Goal: Contribute content: Add original content to the website for others to see

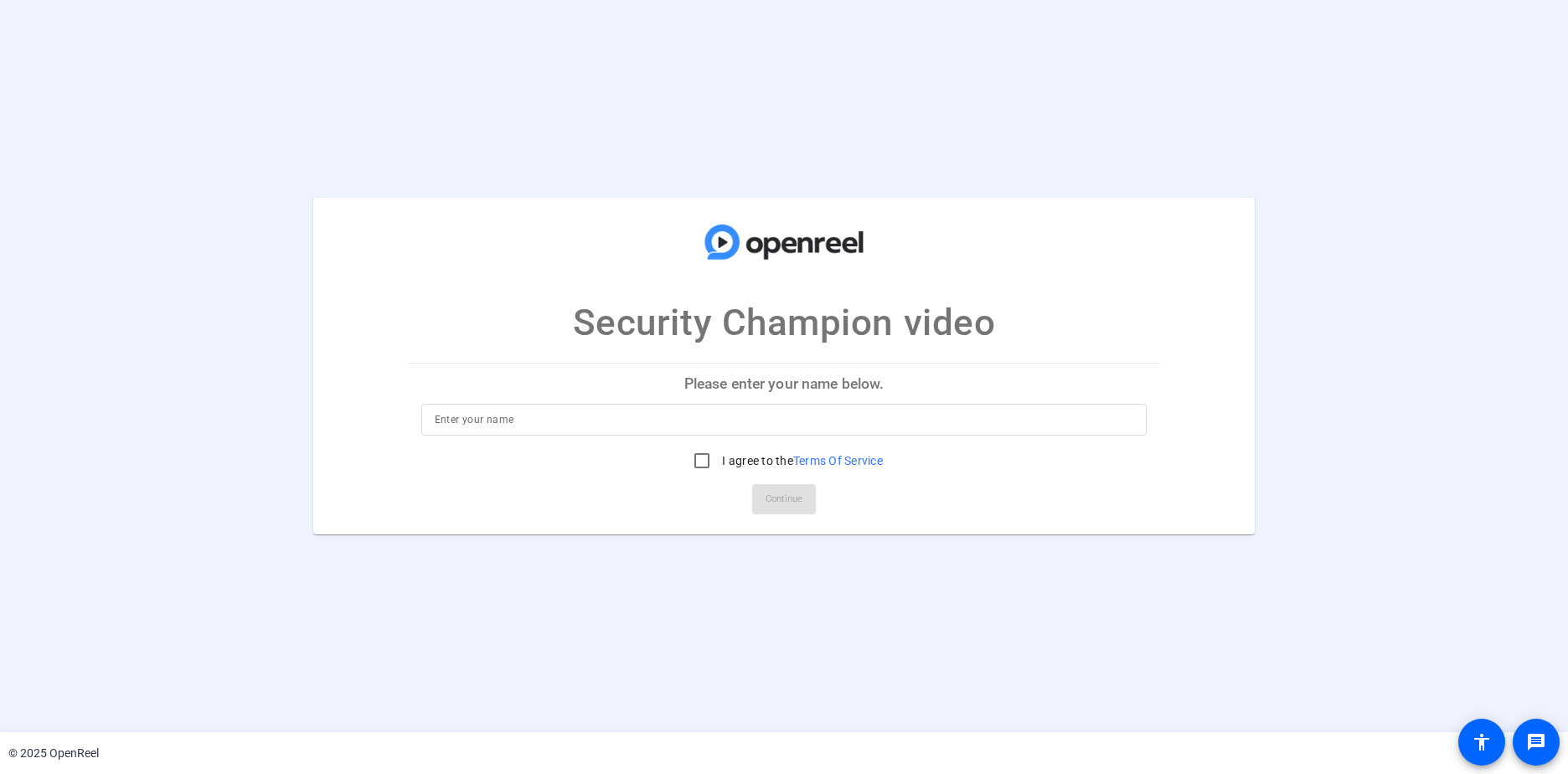
click at [488, 419] on input at bounding box center [784, 420] width 699 height 20
type input "[PERSON_NAME]"
click at [702, 454] on input "I agree to the Terms Of Service" at bounding box center [702, 460] width 33 height 33
checkbox input "true"
click at [798, 504] on span "Continue" at bounding box center [783, 500] width 37 height 25
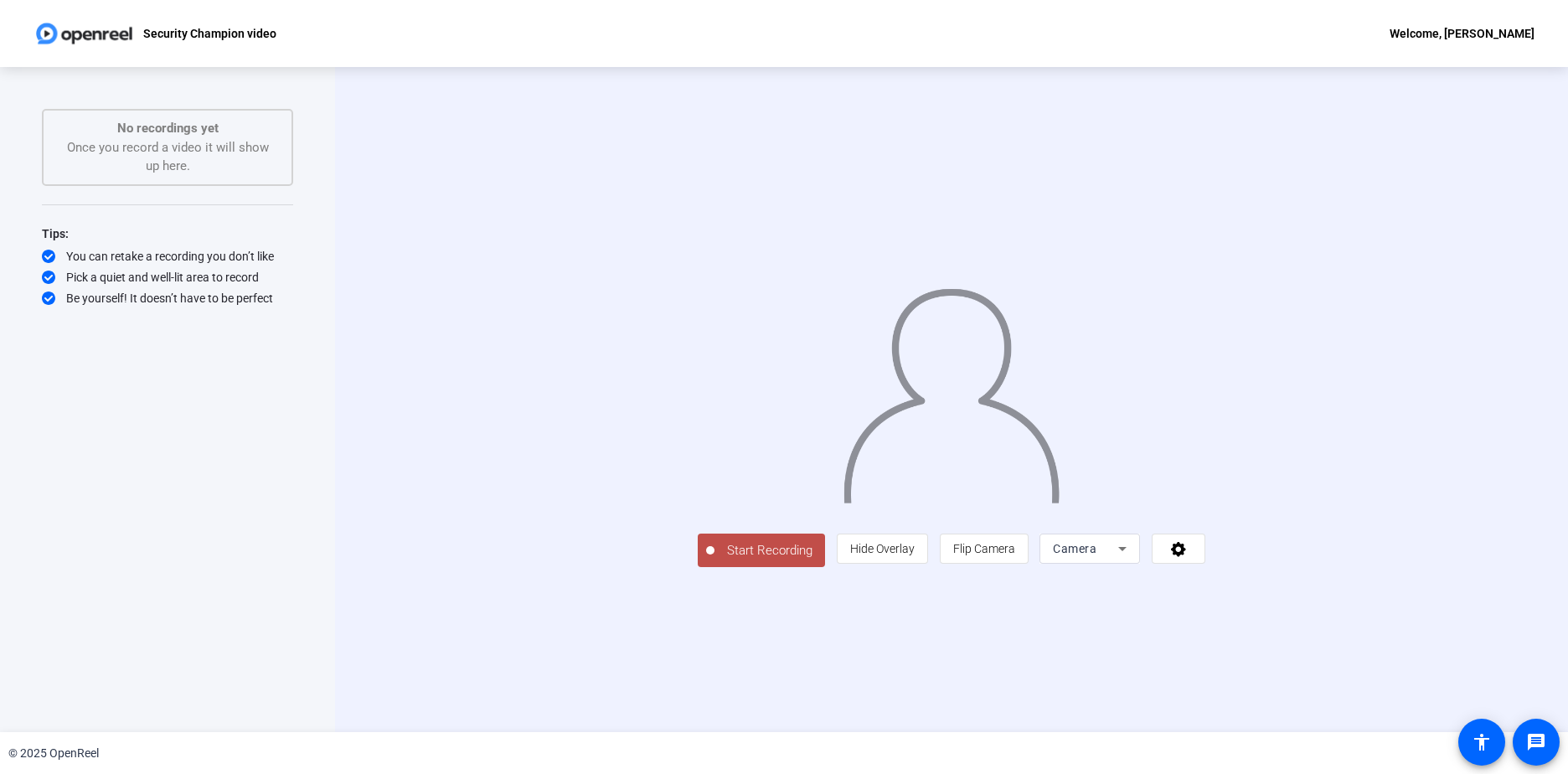
click at [1132, 559] on icon at bounding box center [1122, 549] width 20 height 20
click at [1280, 583] on span "Screen" at bounding box center [1273, 582] width 31 height 20
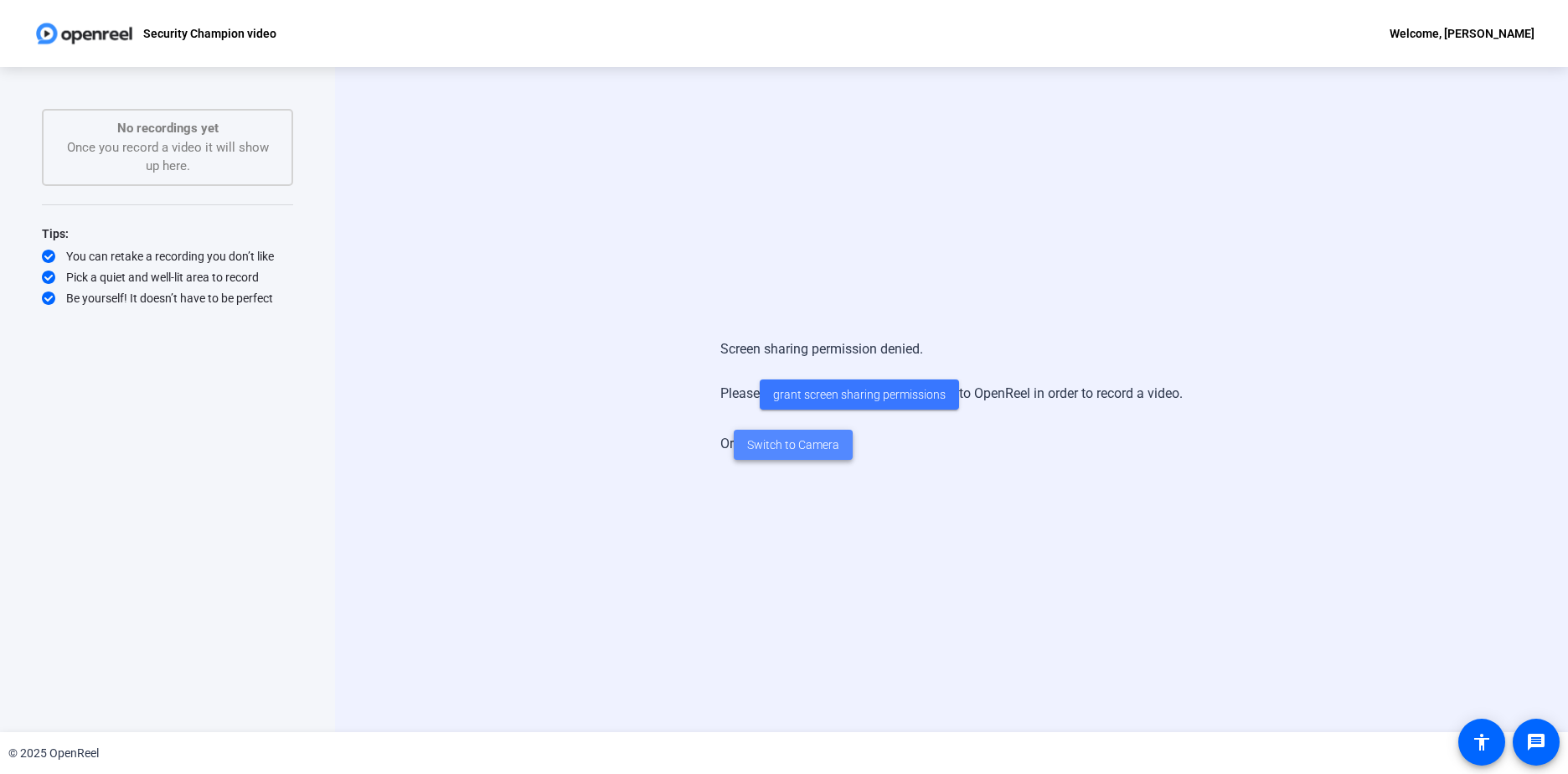
click at [781, 449] on span "Switch to Camera" at bounding box center [793, 445] width 92 height 18
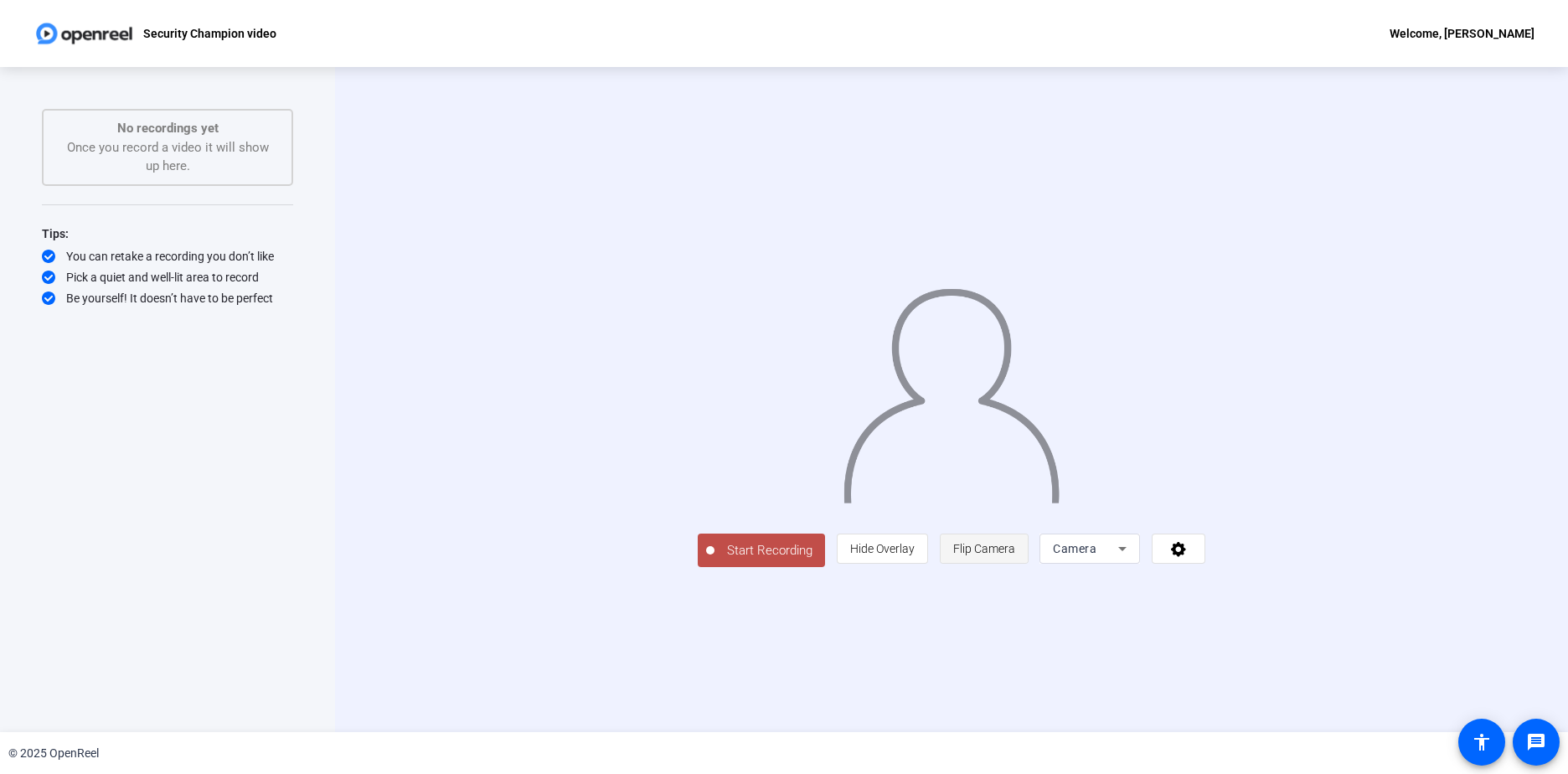
click at [1015, 556] on span "Flip Camera" at bounding box center [984, 549] width 62 height 14
click at [1132, 559] on icon at bounding box center [1122, 549] width 20 height 20
click at [1301, 706] on div at bounding box center [784, 387] width 1568 height 774
click at [1513, 31] on div "Welcome, [PERSON_NAME]" at bounding box center [1462, 34] width 145 height 20
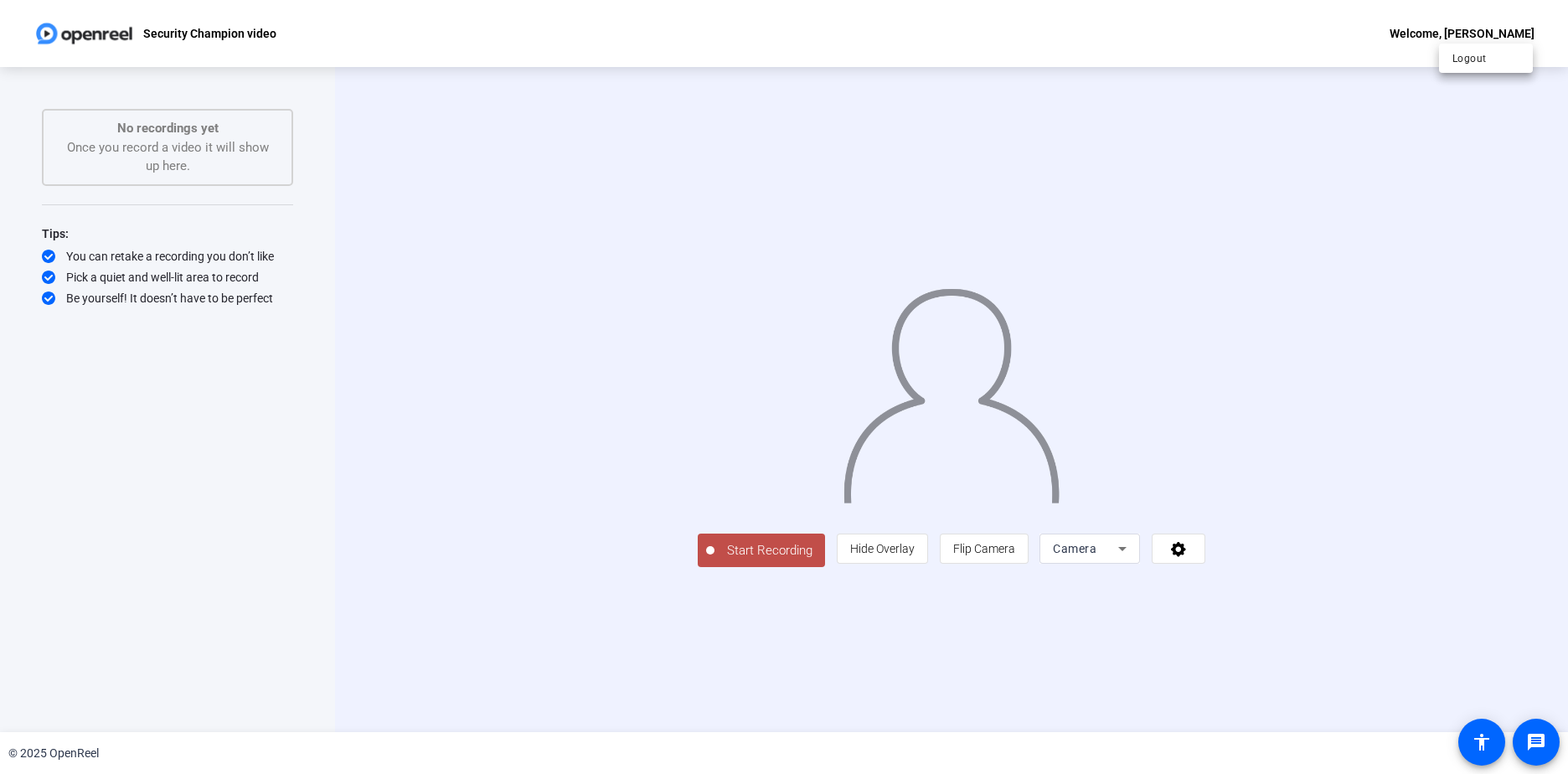
click at [1486, 421] on div at bounding box center [784, 387] width 1568 height 774
click at [1186, 557] on icon at bounding box center [1178, 550] width 15 height 15
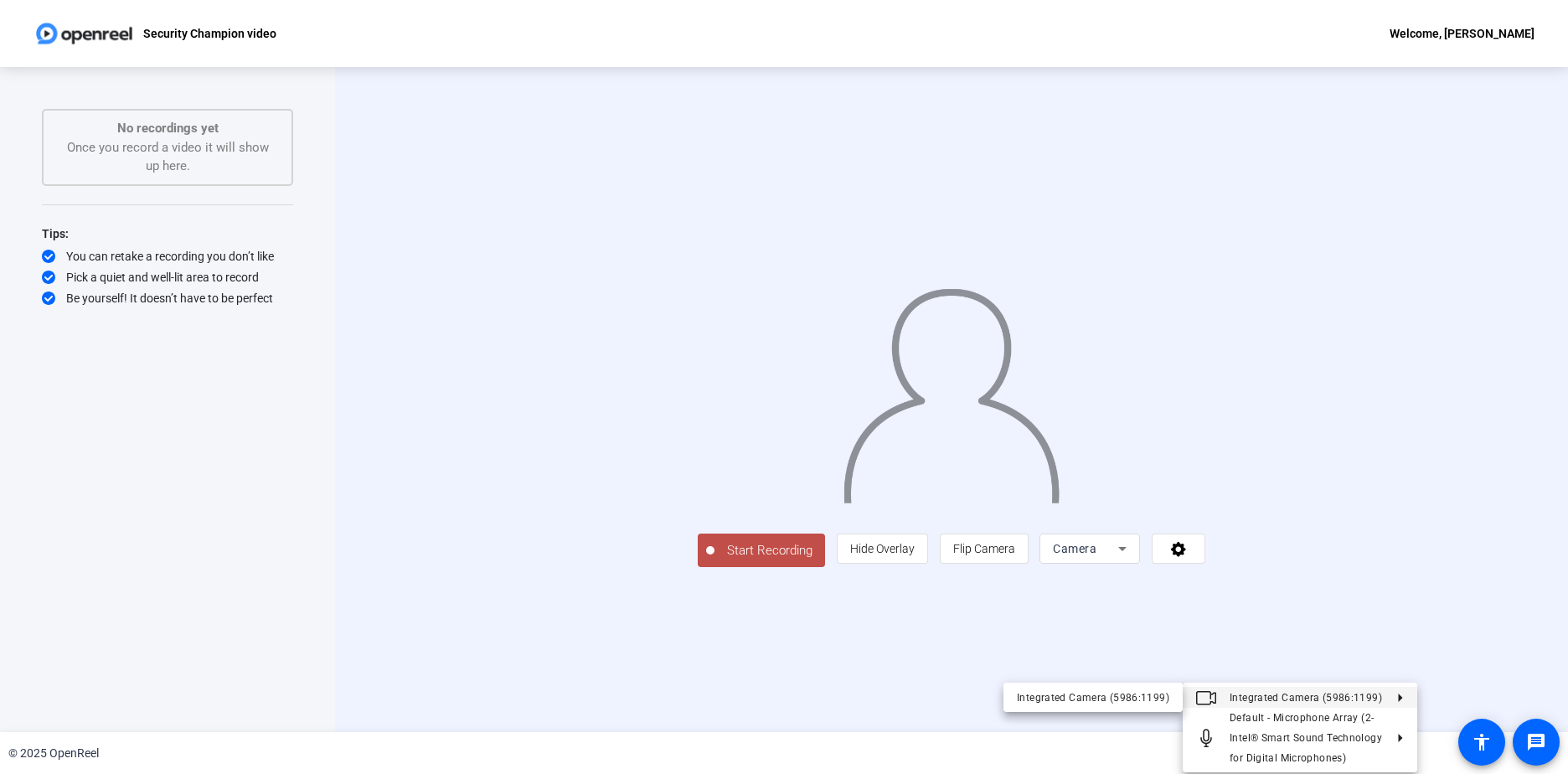
click at [1319, 693] on span "Integrated Camera (5986:1199)" at bounding box center [1305, 697] width 152 height 12
click at [1403, 697] on icon at bounding box center [1394, 697] width 20 height 8
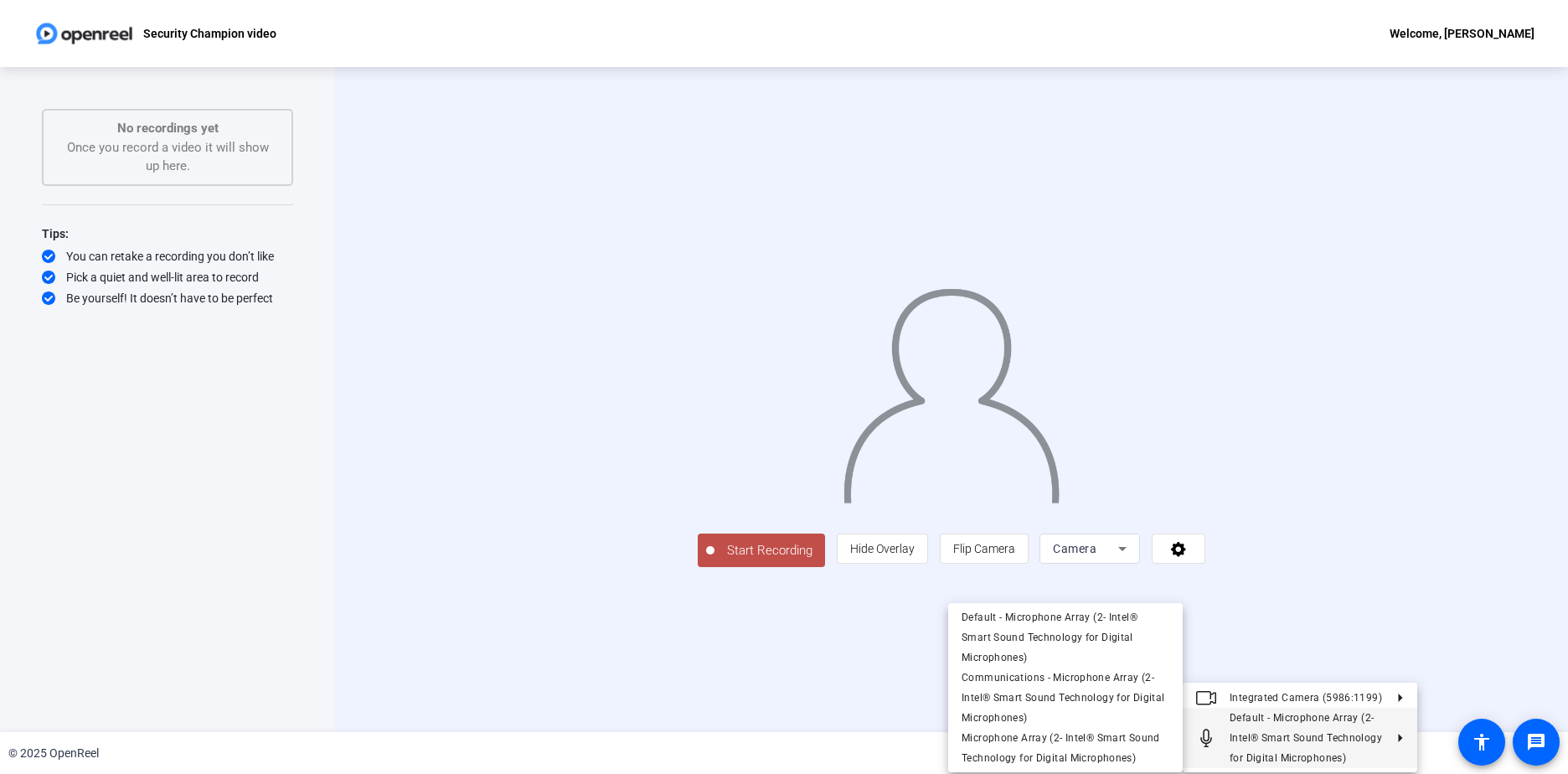
click at [1505, 500] on div at bounding box center [784, 387] width 1568 height 774
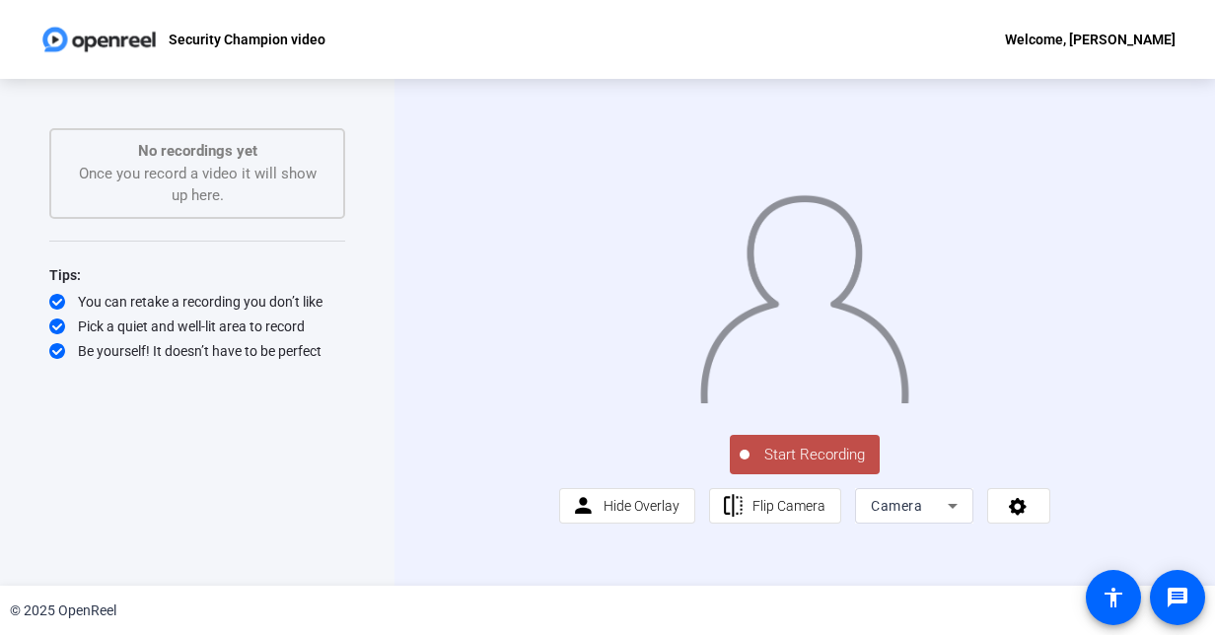
click at [786, 466] on span "Start Recording" at bounding box center [814, 455] width 130 height 23
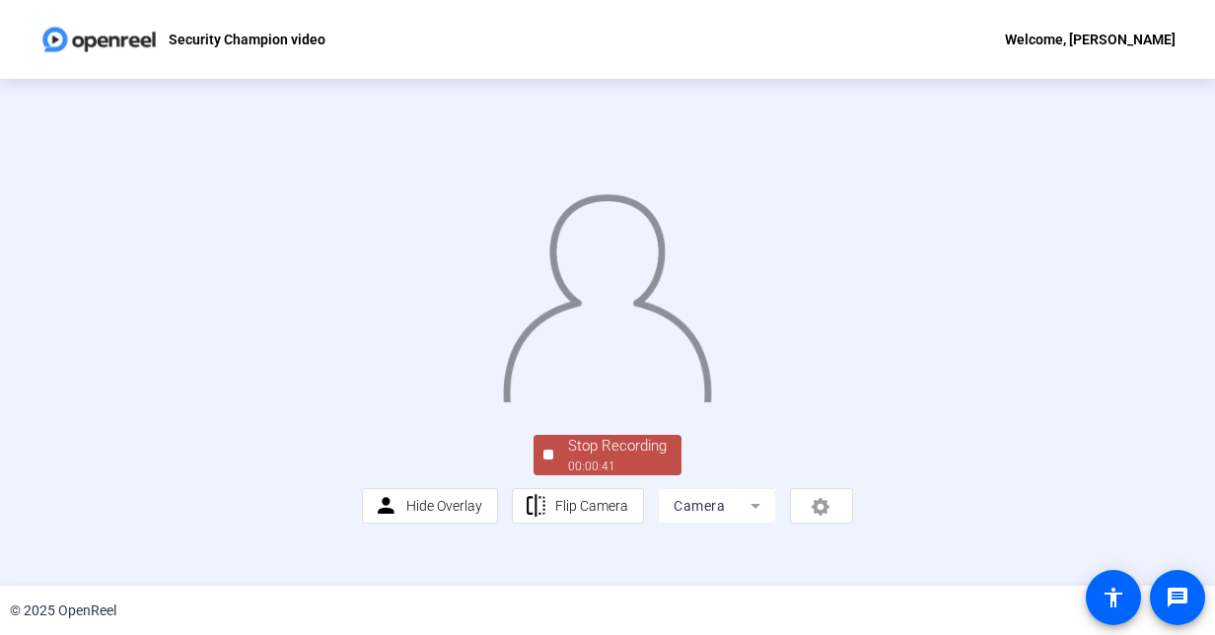
scroll to position [109, 0]
click at [622, 475] on div "00:00:42" at bounding box center [617, 467] width 99 height 18
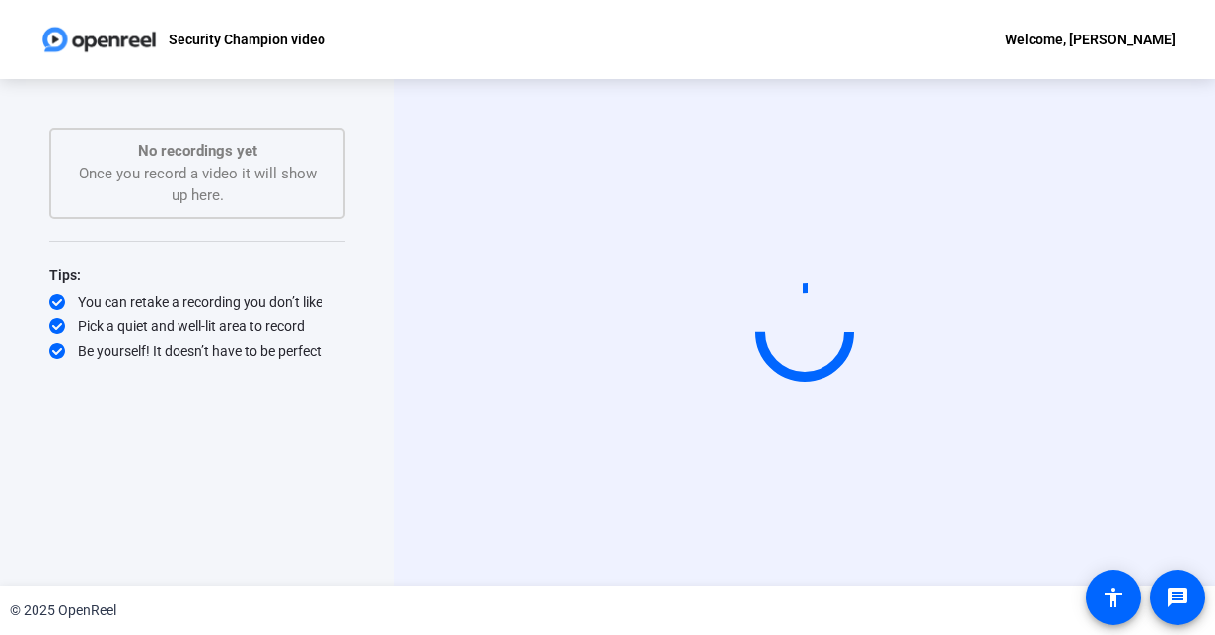
scroll to position [0, 0]
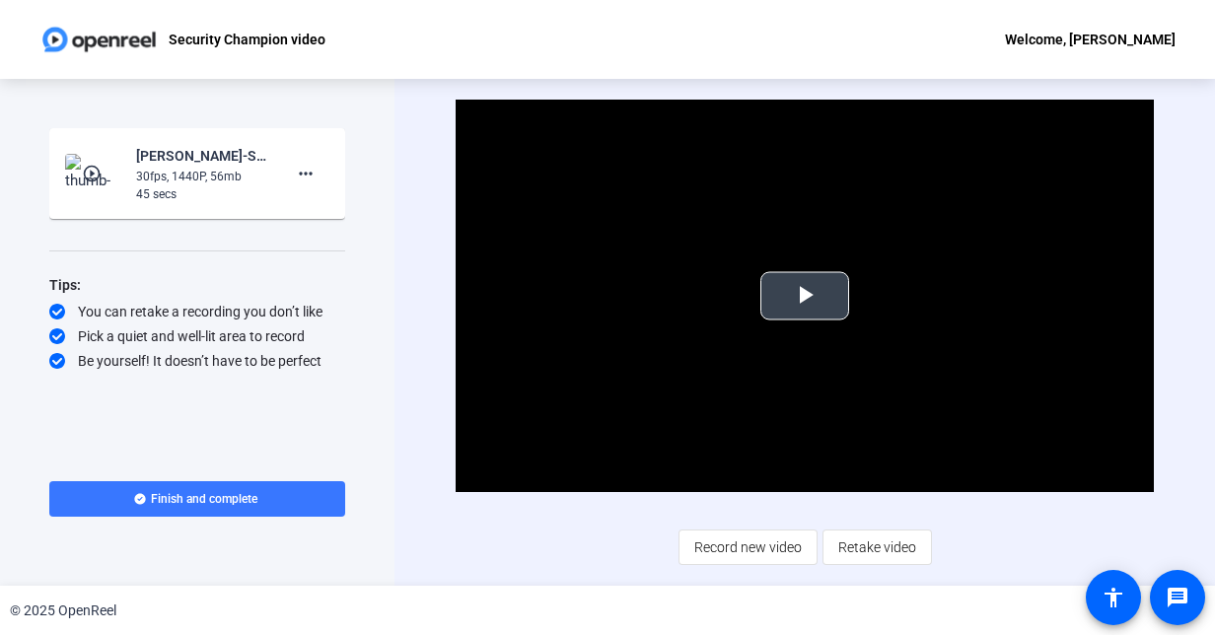
click at [805, 296] on span "Video Player" at bounding box center [805, 296] width 0 height 0
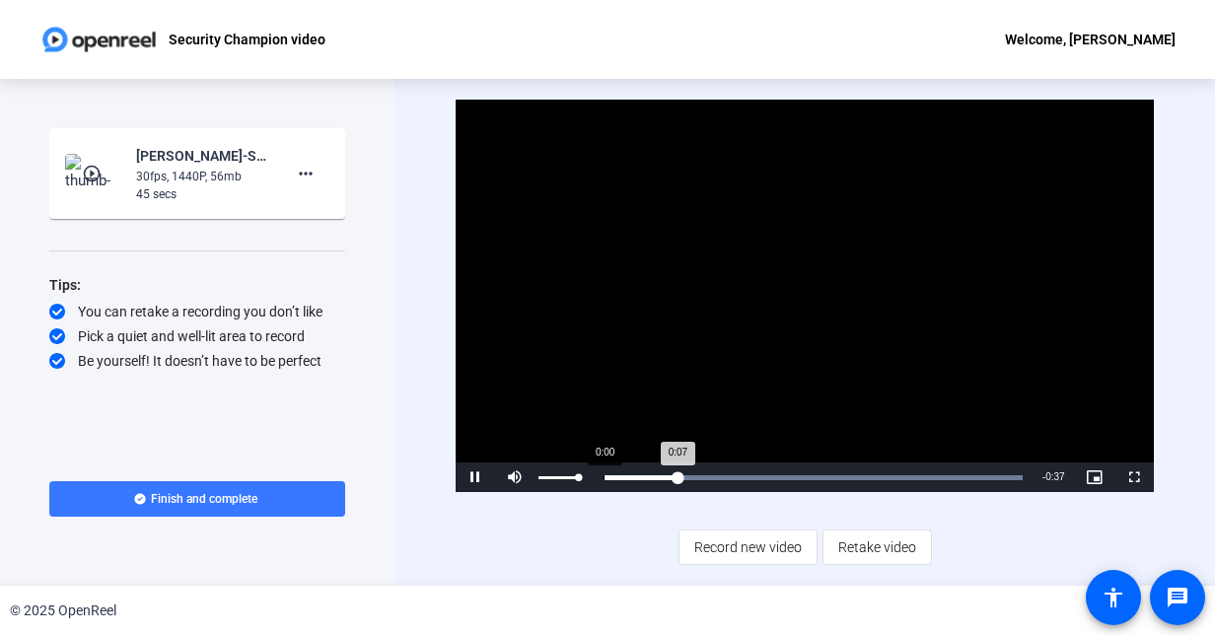
drag, startPoint x: 578, startPoint y: 481, endPoint x: 601, endPoint y: 481, distance: 23.7
click at [601, 481] on div "Pause Mute 100% Current Time 0:07 / Duration 0:44 Loaded : 100.00% 0:00 0:07 St…" at bounding box center [804, 477] width 697 height 30
click at [519, 556] on div "Video Player is loading. Play Video Pause Mute 100% Current Time 0:27 / Duratio…" at bounding box center [804, 332] width 697 height 464
click at [542, 523] on div "Video Player is loading. Play Video Replay Mute 100% Current Time 0:44 / Durati…" at bounding box center [804, 332] width 697 height 464
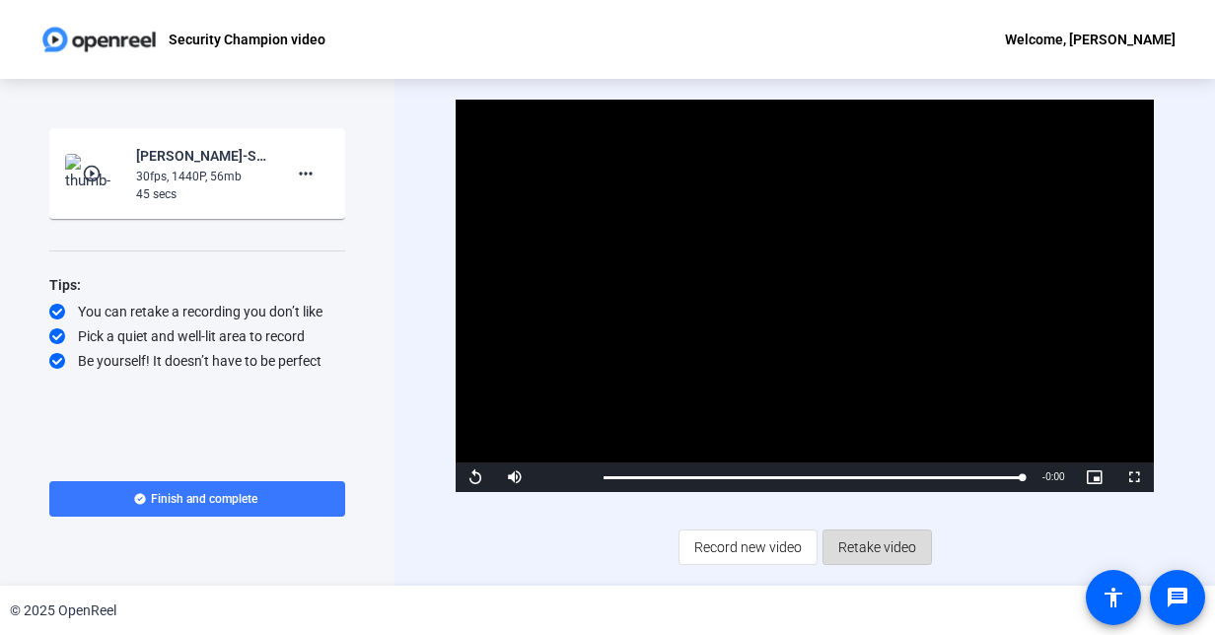
click at [884, 545] on span "Retake video" at bounding box center [877, 546] width 78 height 37
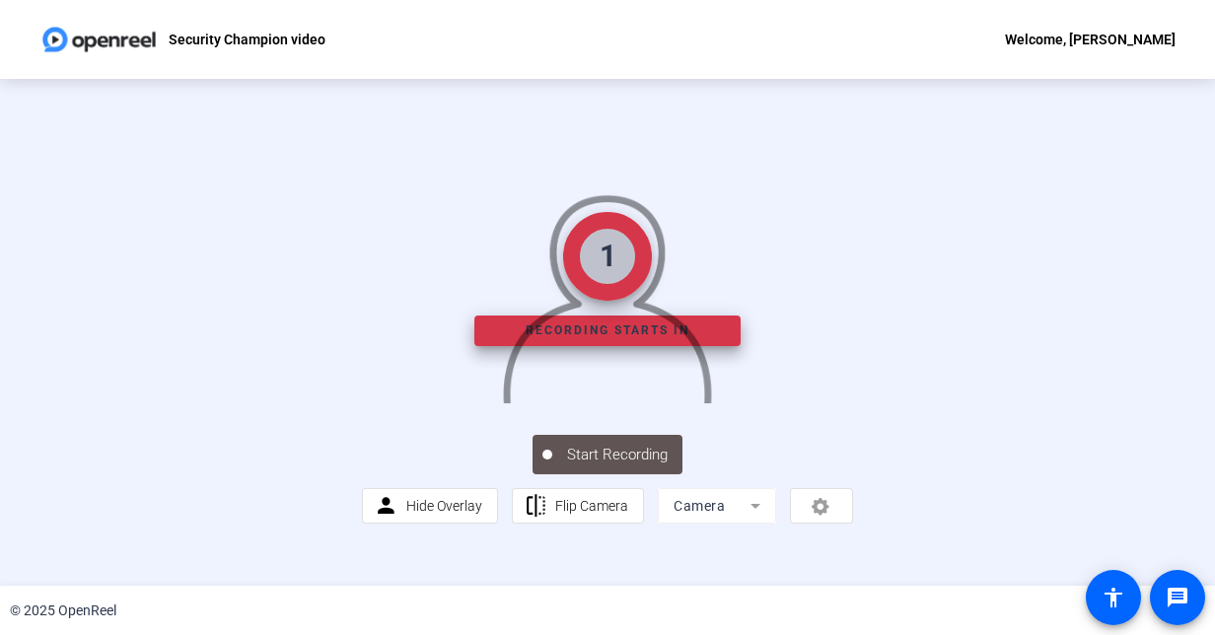
scroll to position [109, 0]
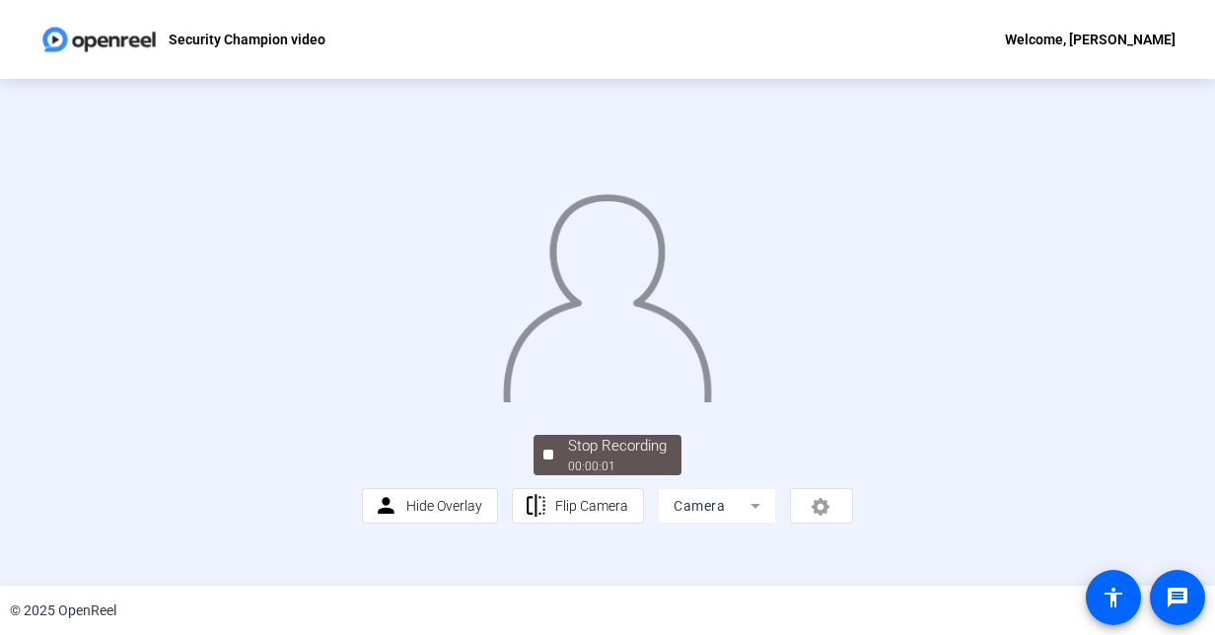
click at [743, 524] on mat-form-field "Camera" at bounding box center [717, 505] width 118 height 35
click at [751, 524] on mat-form-field "Camera" at bounding box center [717, 505] width 118 height 35
click at [825, 524] on div "person Hide Overlay flip Flip Camera Camera" at bounding box center [607, 505] width 491 height 35
click at [560, 475] on span "Stop Recording 00:00:09" at bounding box center [617, 455] width 128 height 40
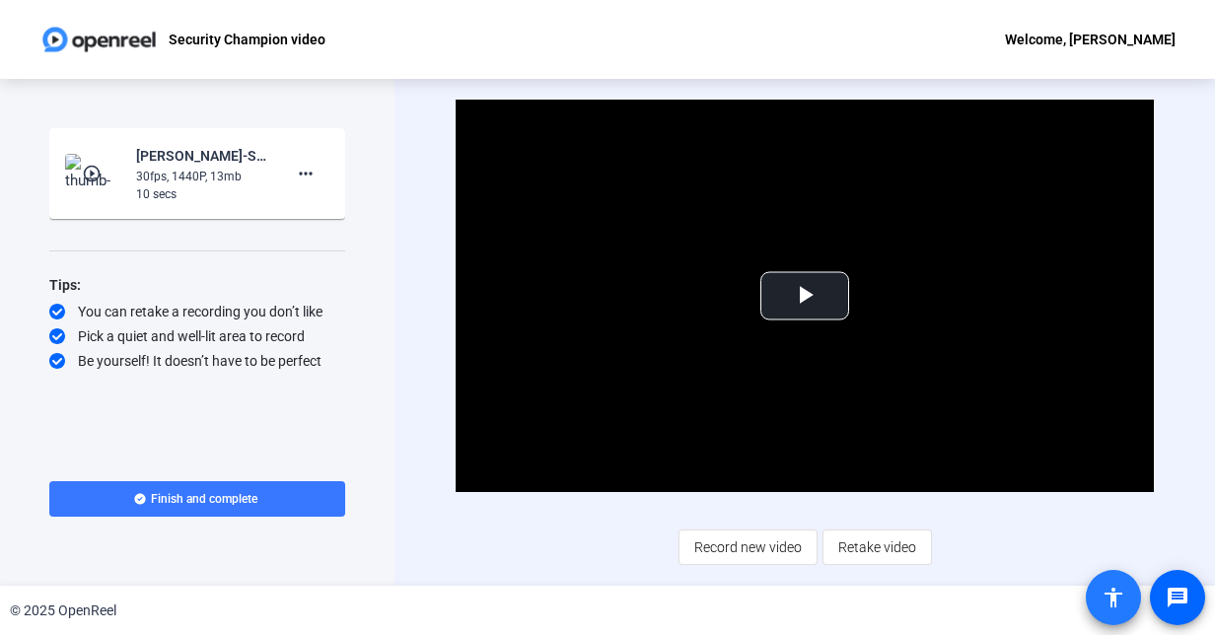
click at [1109, 596] on mat-icon "accessibility" at bounding box center [1113, 598] width 24 height 24
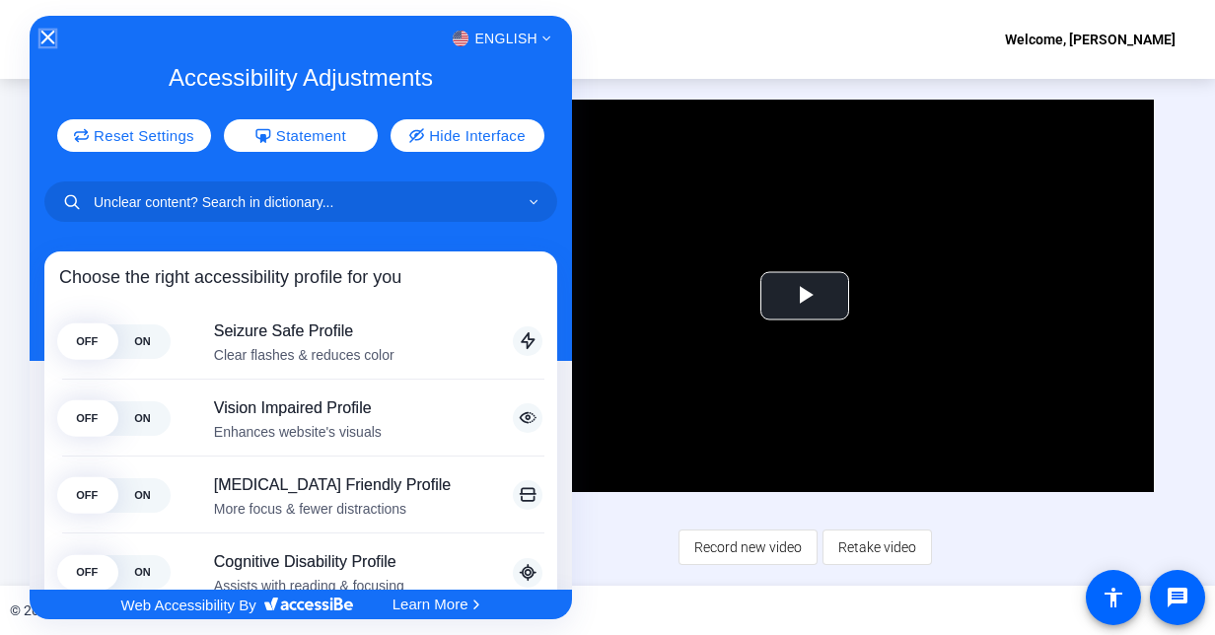
click at [52, 35] on icon "Close Accessibility Interface" at bounding box center [47, 38] width 14 height 14
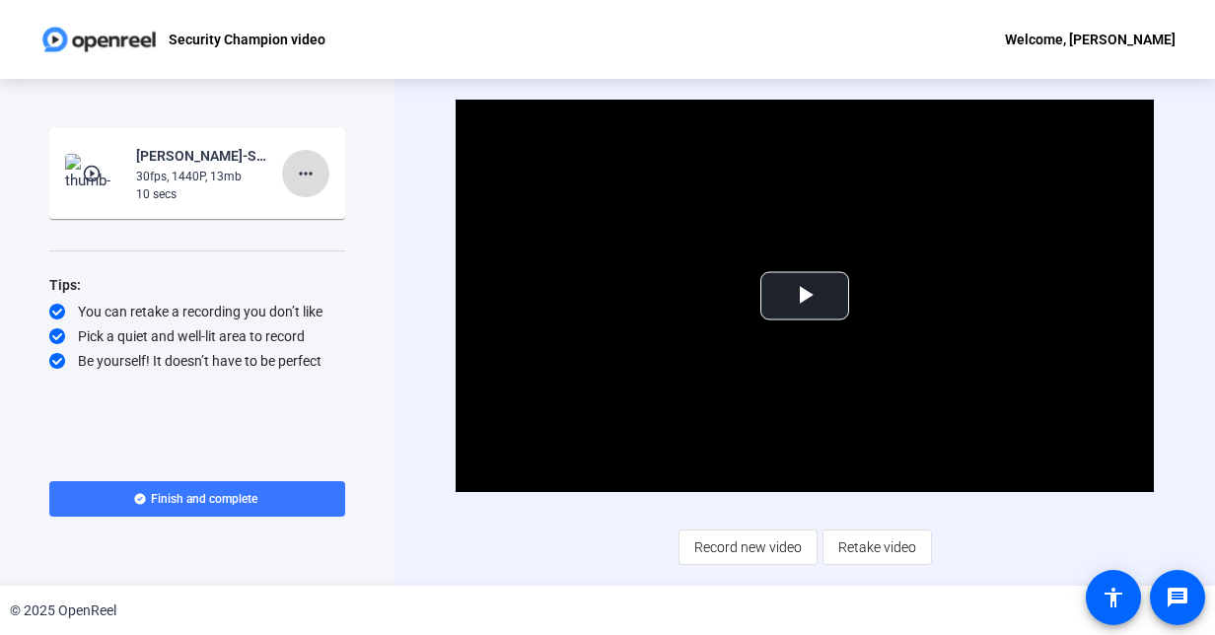
click at [302, 174] on mat-icon "more_horiz" at bounding box center [306, 174] width 24 height 24
click at [321, 214] on span "Delete clip" at bounding box center [337, 215] width 79 height 24
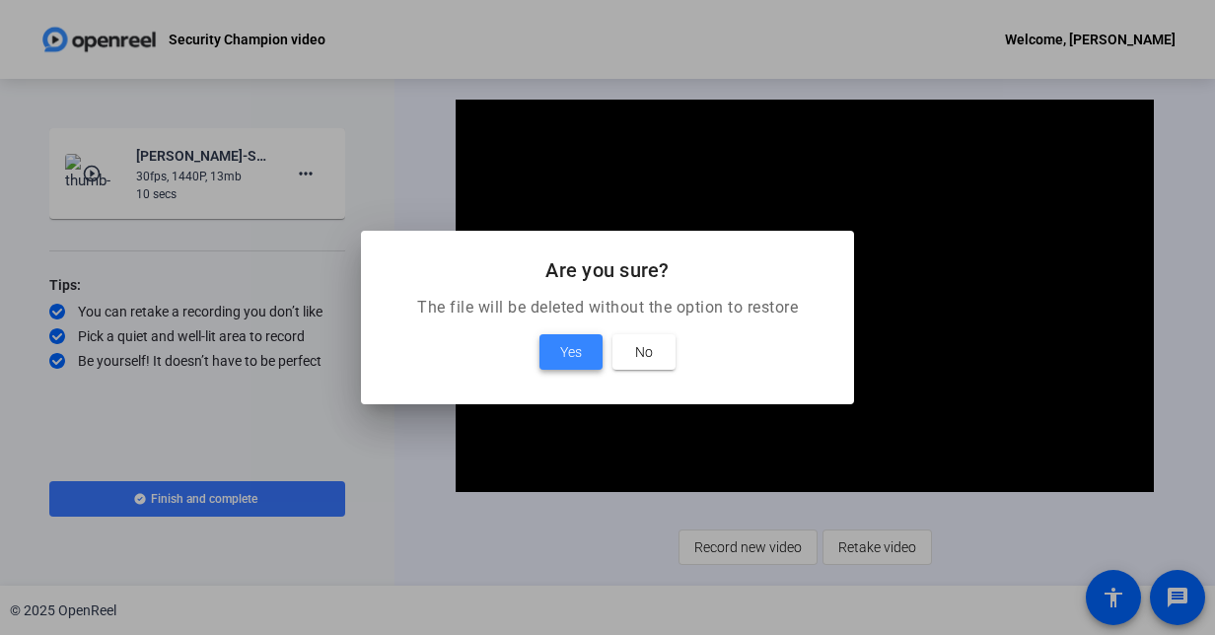
click at [560, 343] on span "Yes" at bounding box center [571, 352] width 22 height 24
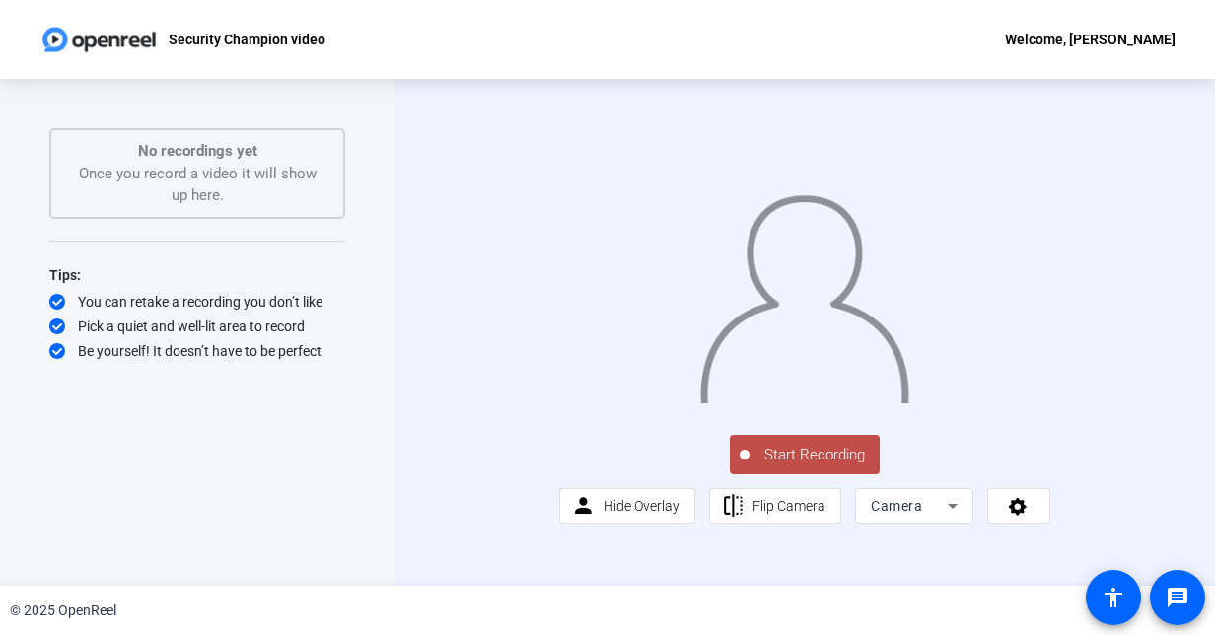
click at [952, 518] on icon at bounding box center [953, 506] width 24 height 24
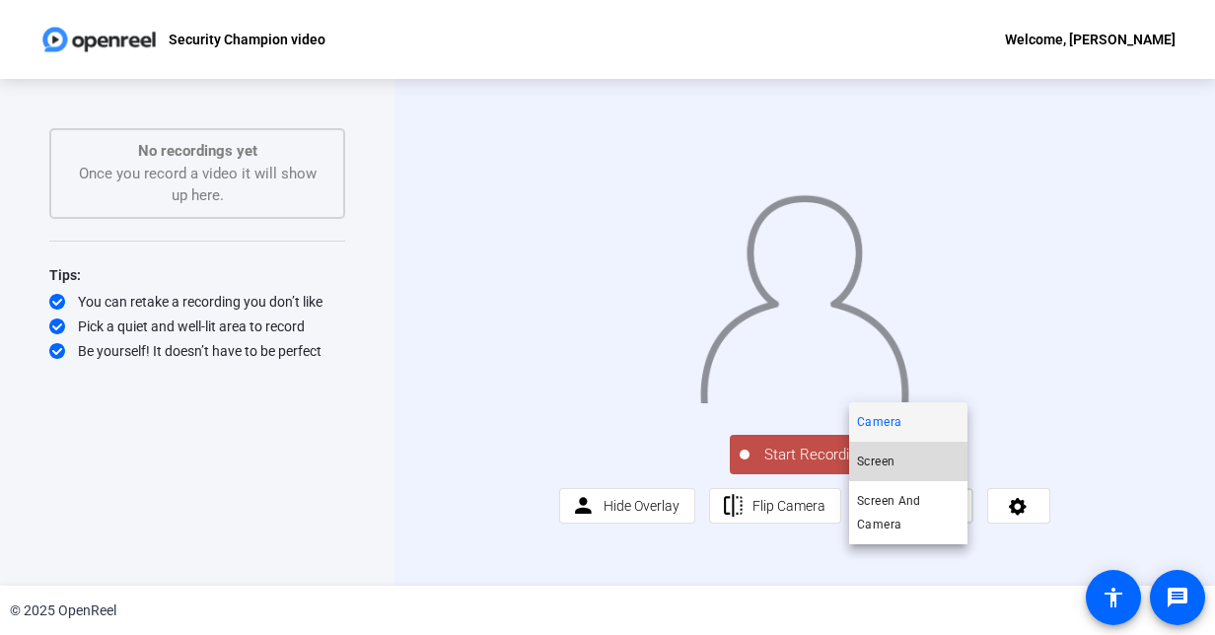
click at [919, 446] on mat-option "Screen" at bounding box center [908, 461] width 118 height 39
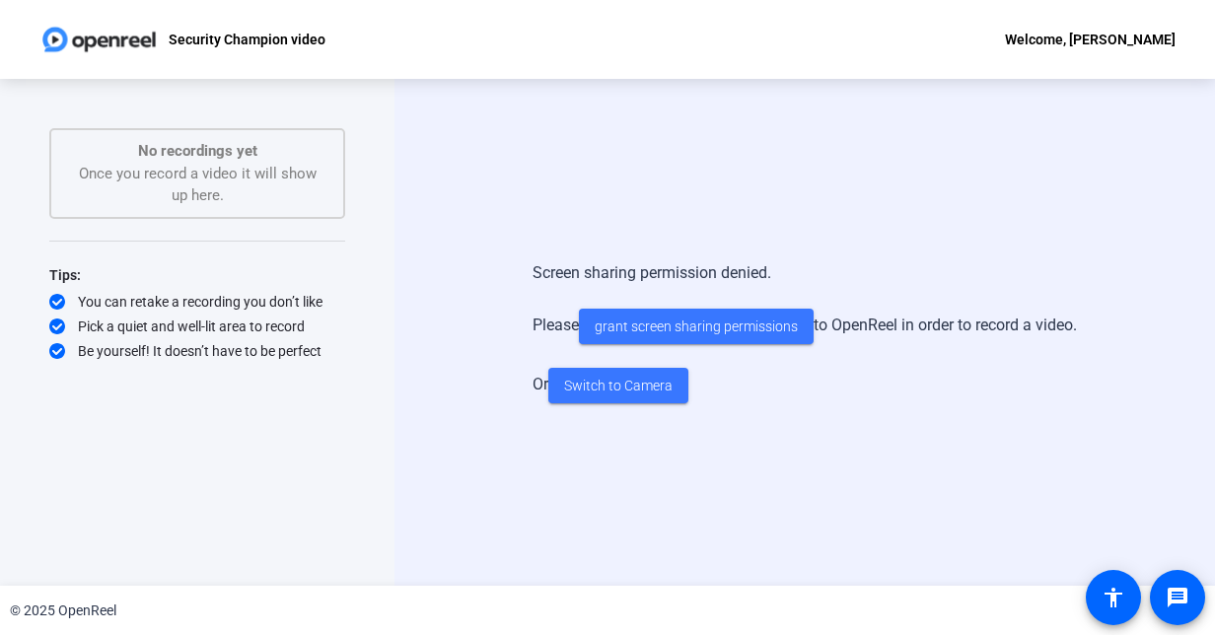
click at [791, 501] on div "Screen sharing permission denied. Please grant screen sharing permissions to Op…" at bounding box center [804, 332] width 820 height 507
click at [643, 386] on span "Switch to Camera" at bounding box center [618, 386] width 108 height 21
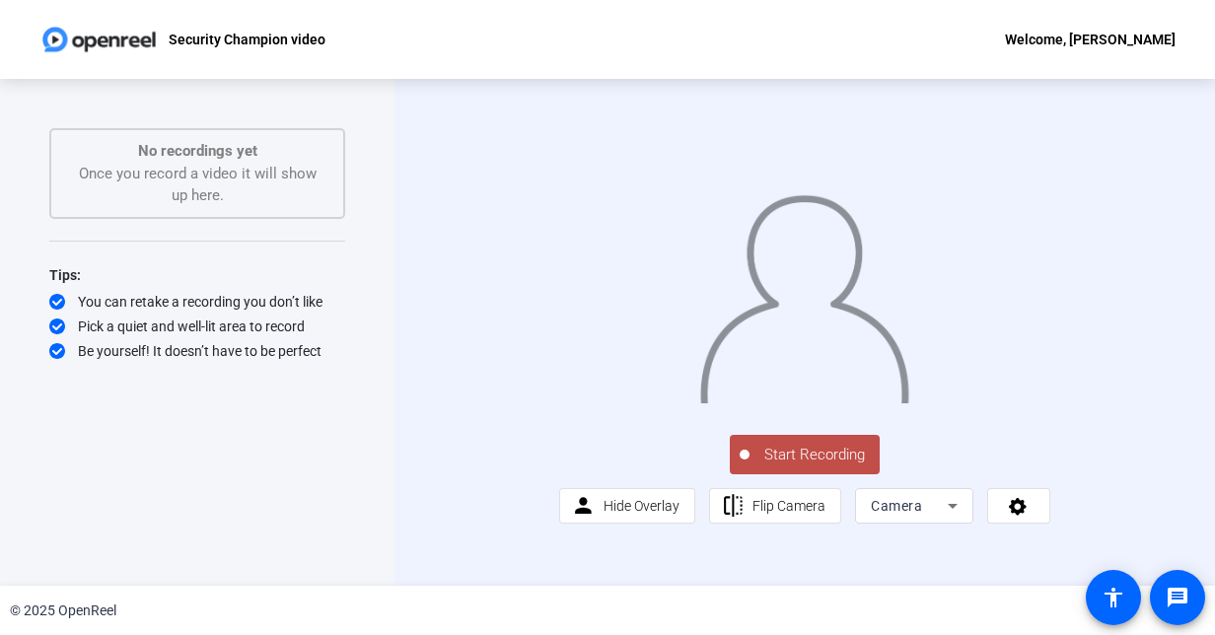
click at [787, 466] on span "Start Recording" at bounding box center [814, 455] width 130 height 23
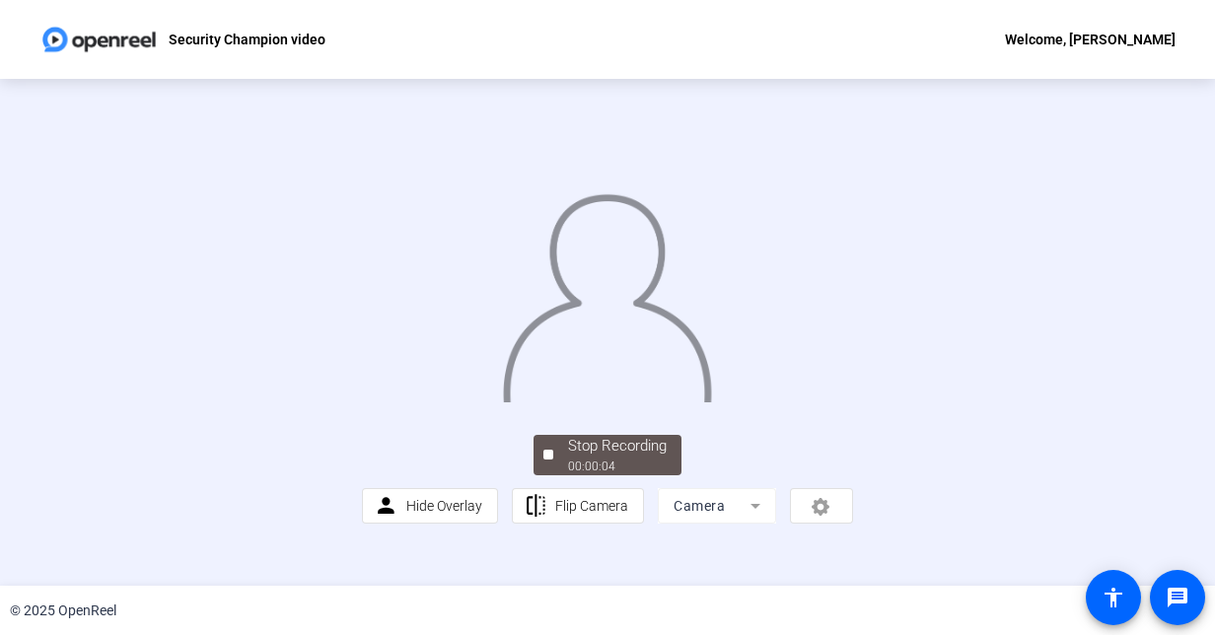
scroll to position [109, 0]
click at [590, 458] on div "Stop Recording" at bounding box center [617, 446] width 99 height 23
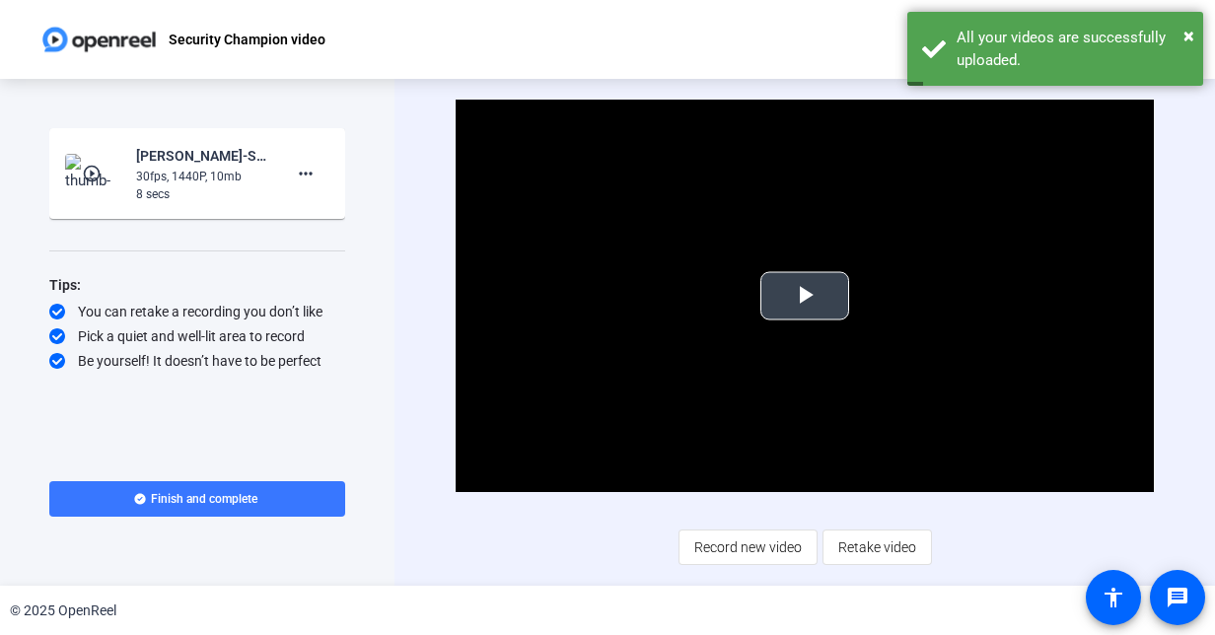
click at [805, 296] on span "Video Player" at bounding box center [805, 296] width 0 height 0
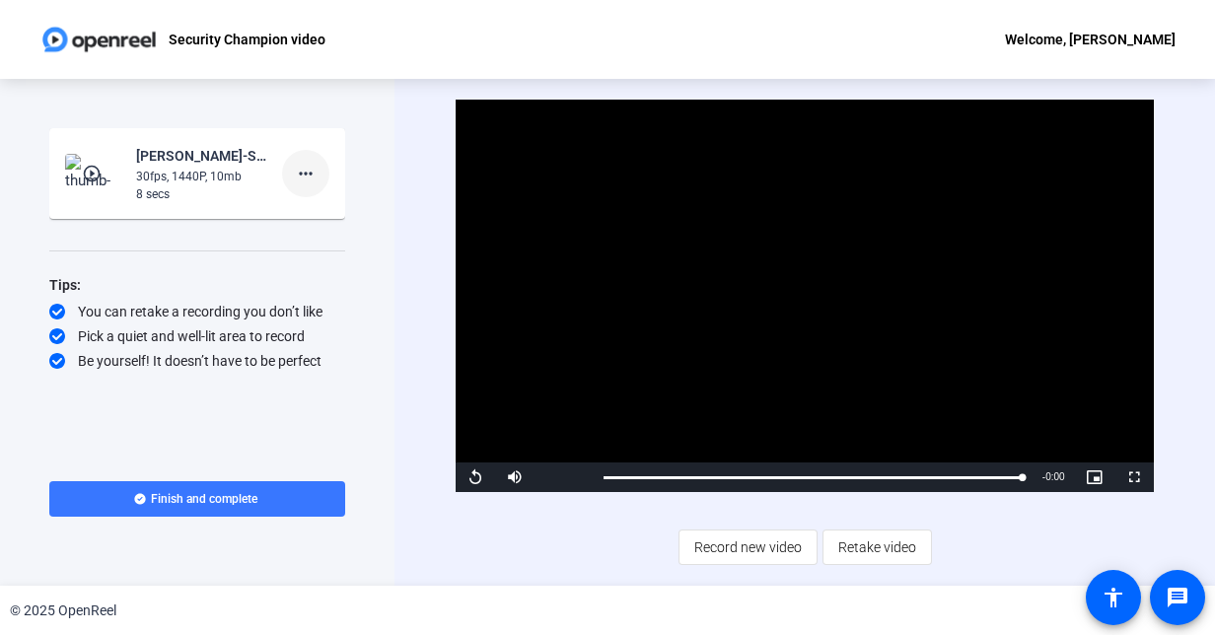
click at [308, 170] on mat-icon "more_horiz" at bounding box center [306, 174] width 24 height 24
click at [345, 220] on span "Delete clip" at bounding box center [337, 215] width 79 height 24
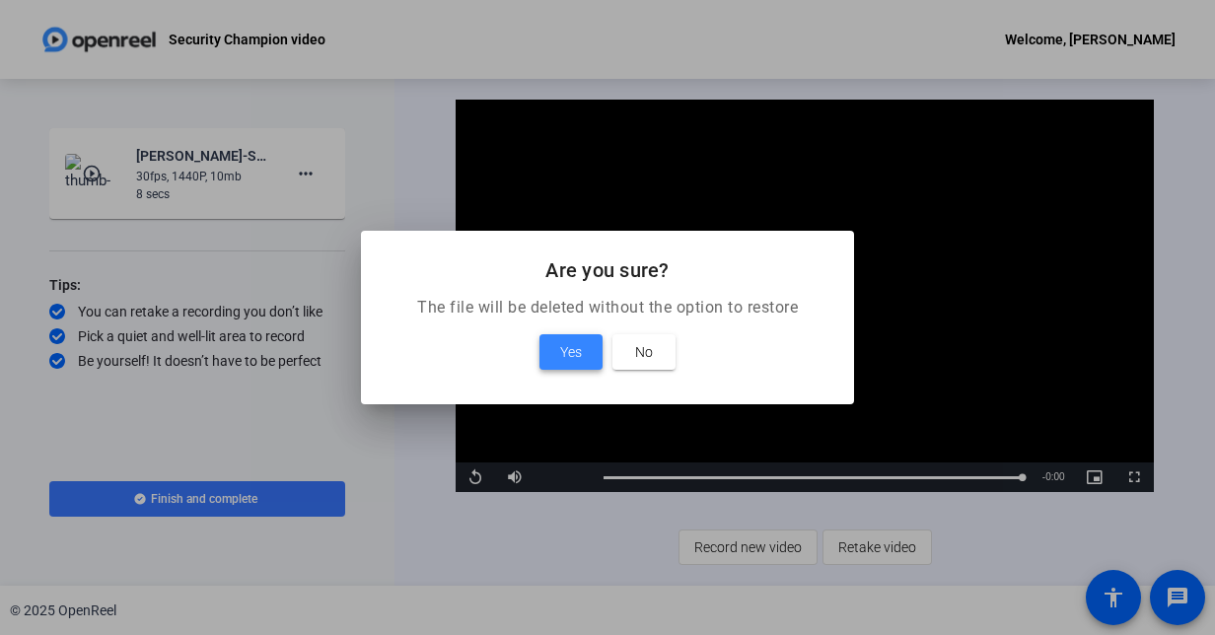
click at [568, 354] on span "Yes" at bounding box center [571, 352] width 22 height 24
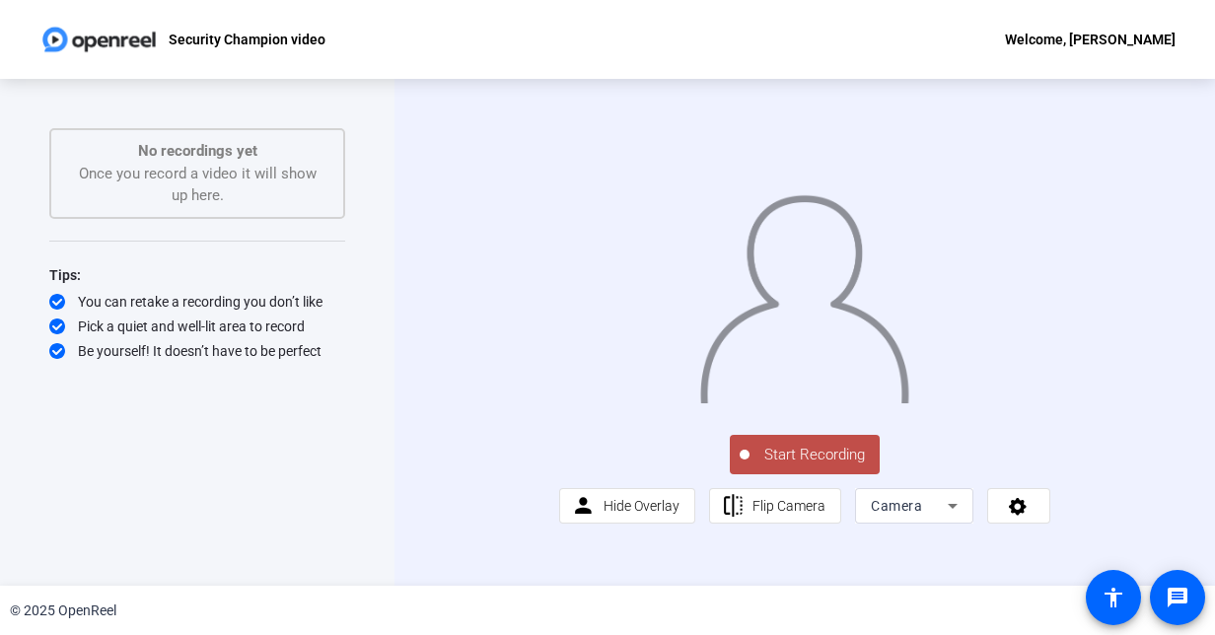
click at [799, 466] on span "Start Recording" at bounding box center [814, 455] width 130 height 23
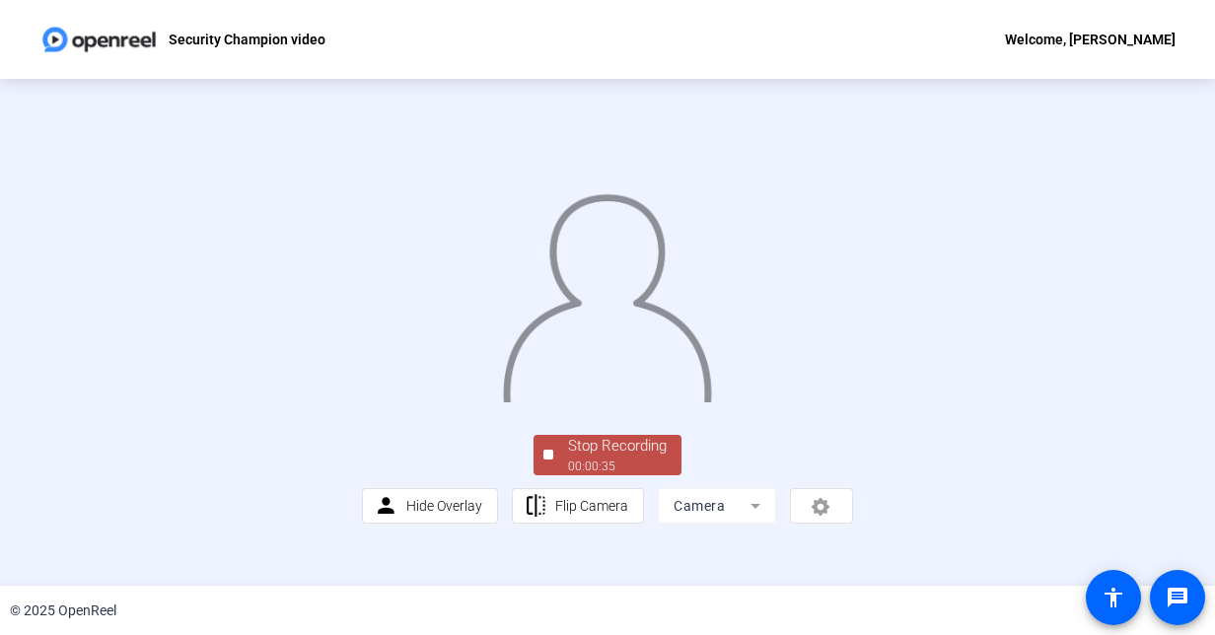
scroll to position [109, 0]
click at [608, 458] on div "Stop Recording" at bounding box center [617, 446] width 99 height 23
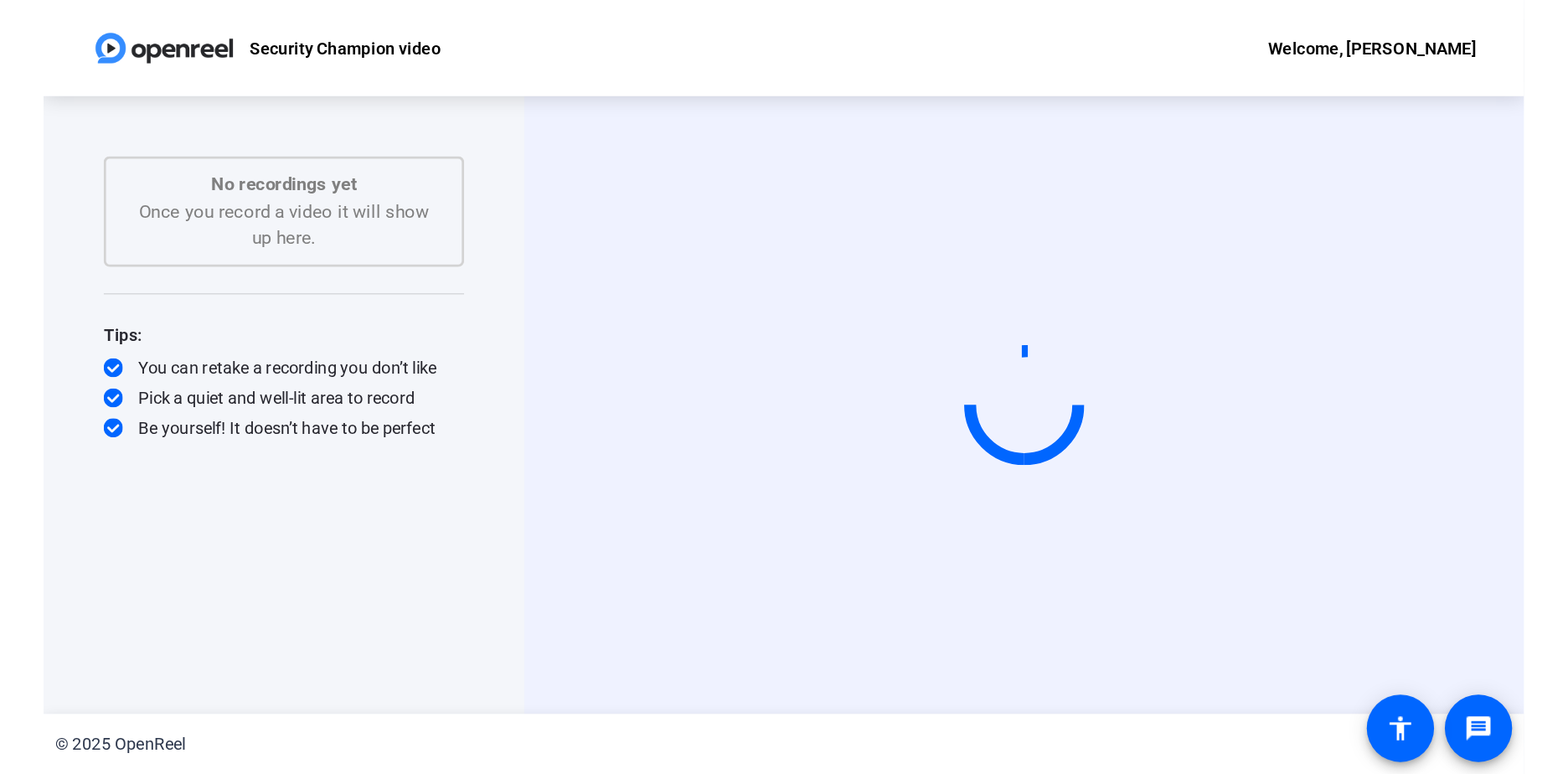
scroll to position [0, 0]
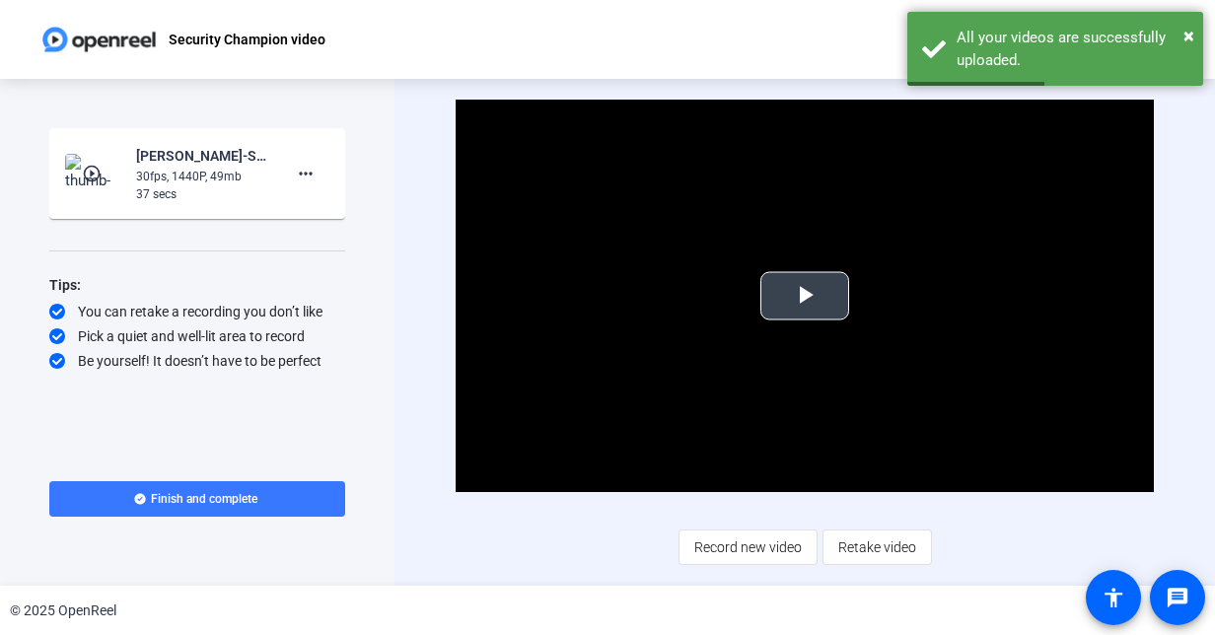
click at [805, 296] on span "Video Player" at bounding box center [805, 296] width 0 height 0
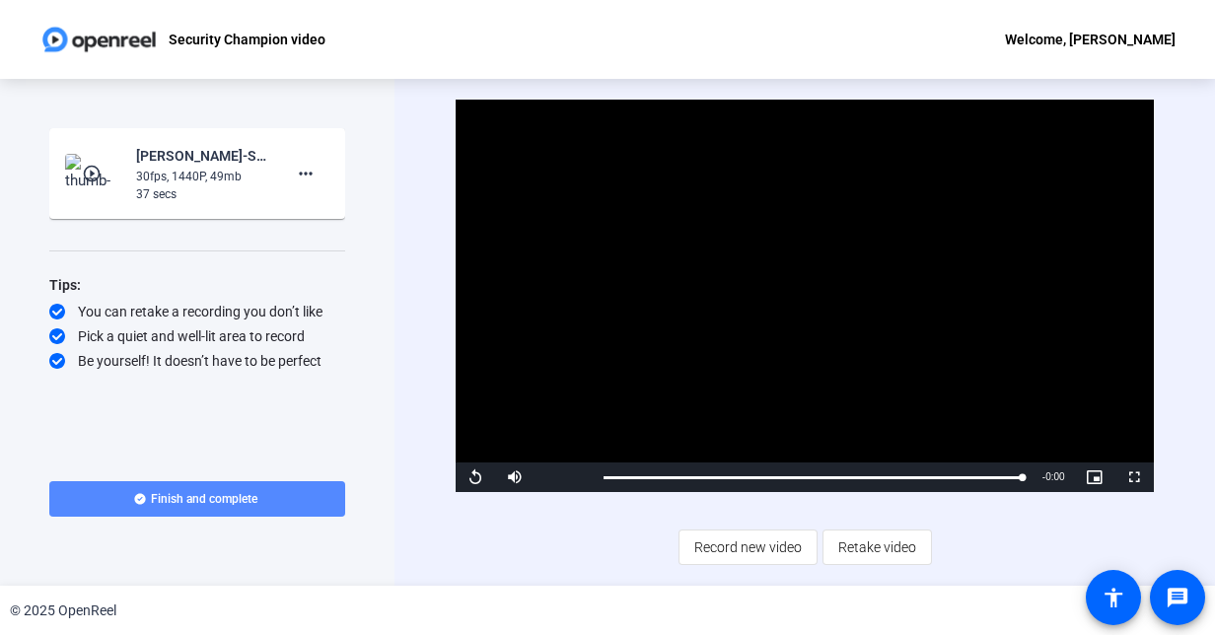
click at [205, 505] on span "Finish and complete" at bounding box center [204, 499] width 106 height 16
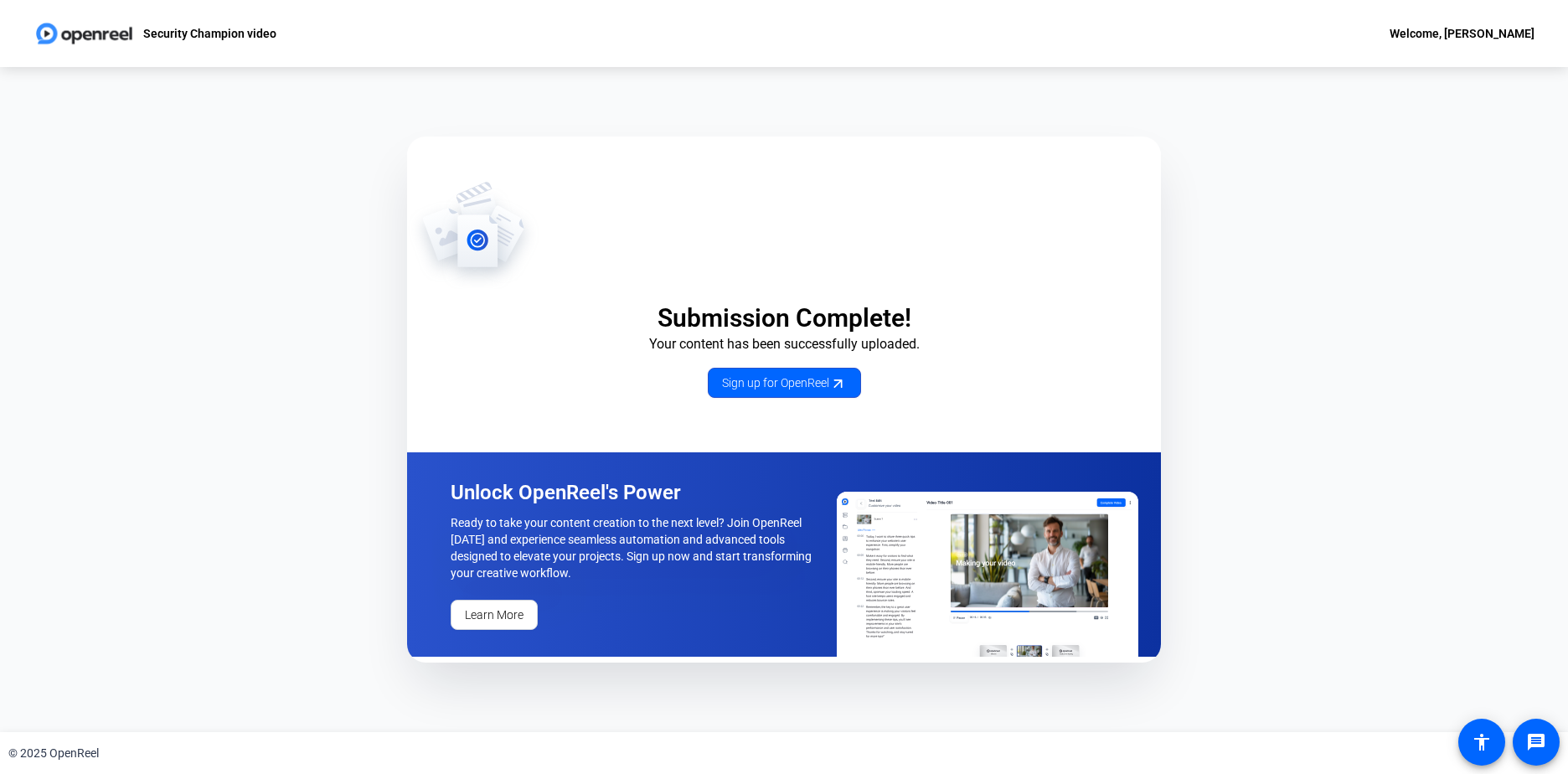
click at [1466, 33] on div "Welcome, [PERSON_NAME]" at bounding box center [1462, 34] width 145 height 20
click at [1466, 33] on div at bounding box center [784, 387] width 1568 height 774
